Goal: Information Seeking & Learning: Learn about a topic

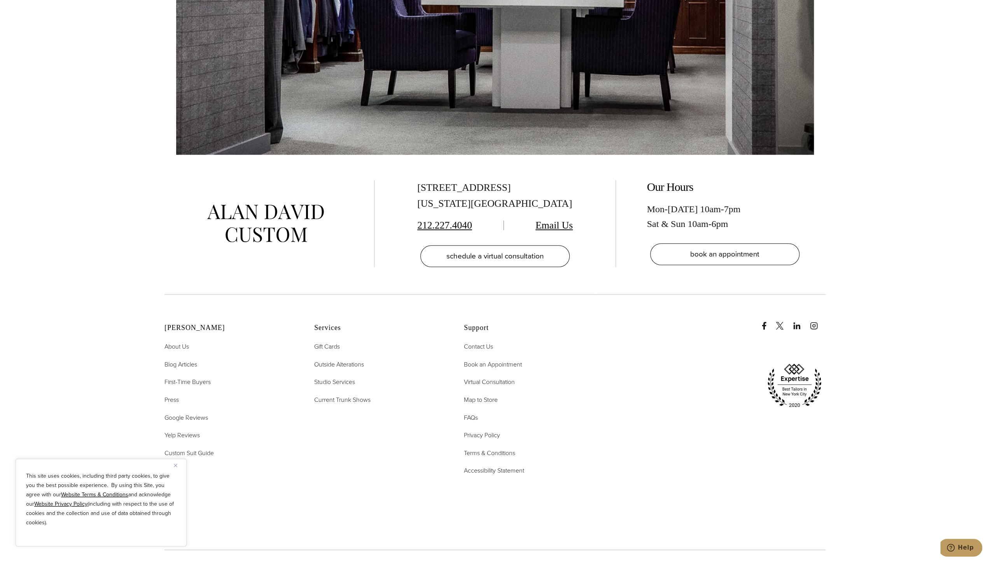
scroll to position [3032, 0]
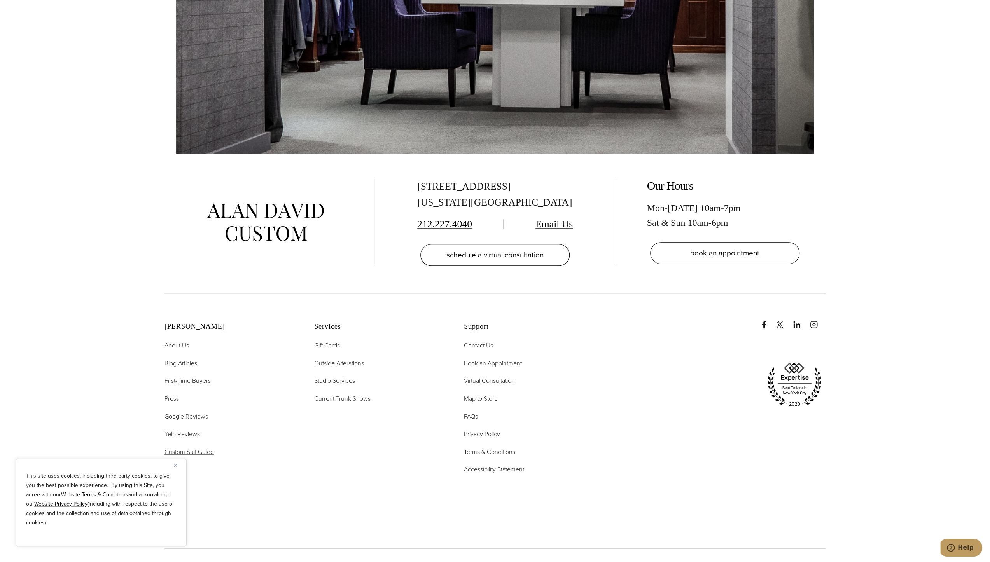
click at [196, 447] on span "Custom Suit Guide" at bounding box center [188, 451] width 49 height 9
